Goal: Task Accomplishment & Management: Use online tool/utility

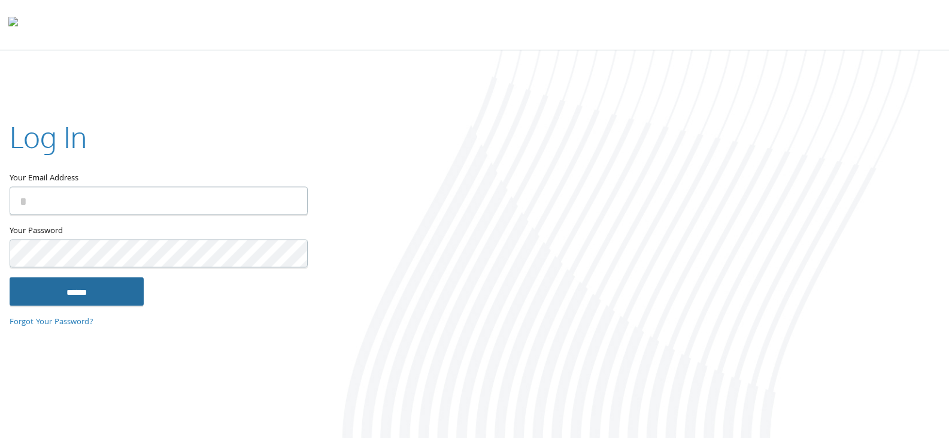
type input "**********"
click at [95, 292] on input "******" at bounding box center [77, 291] width 134 height 29
type input "**********"
click at [111, 285] on input "******" at bounding box center [77, 291] width 134 height 29
